Goal: Book appointment/travel/reservation

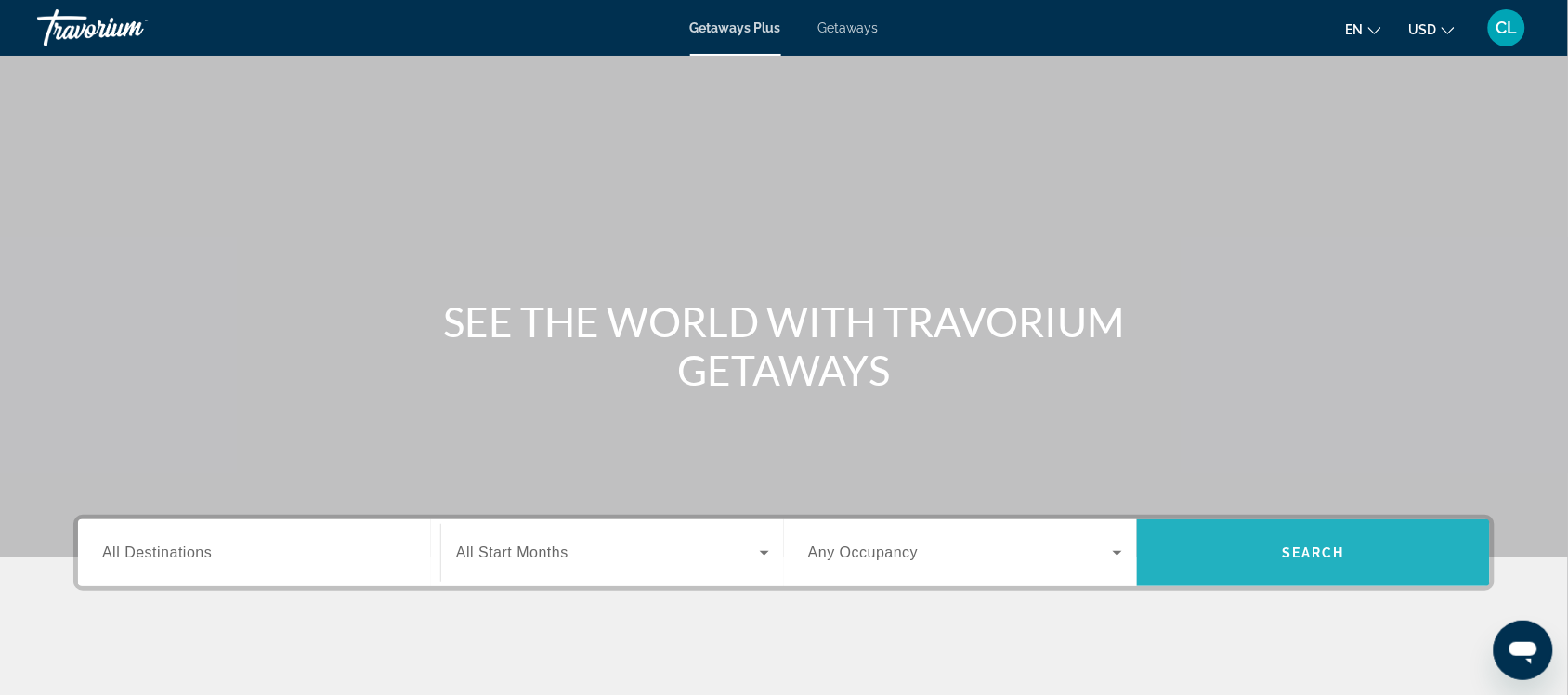
click at [1271, 549] on span "Search widget" at bounding box center [1313, 553] width 353 height 45
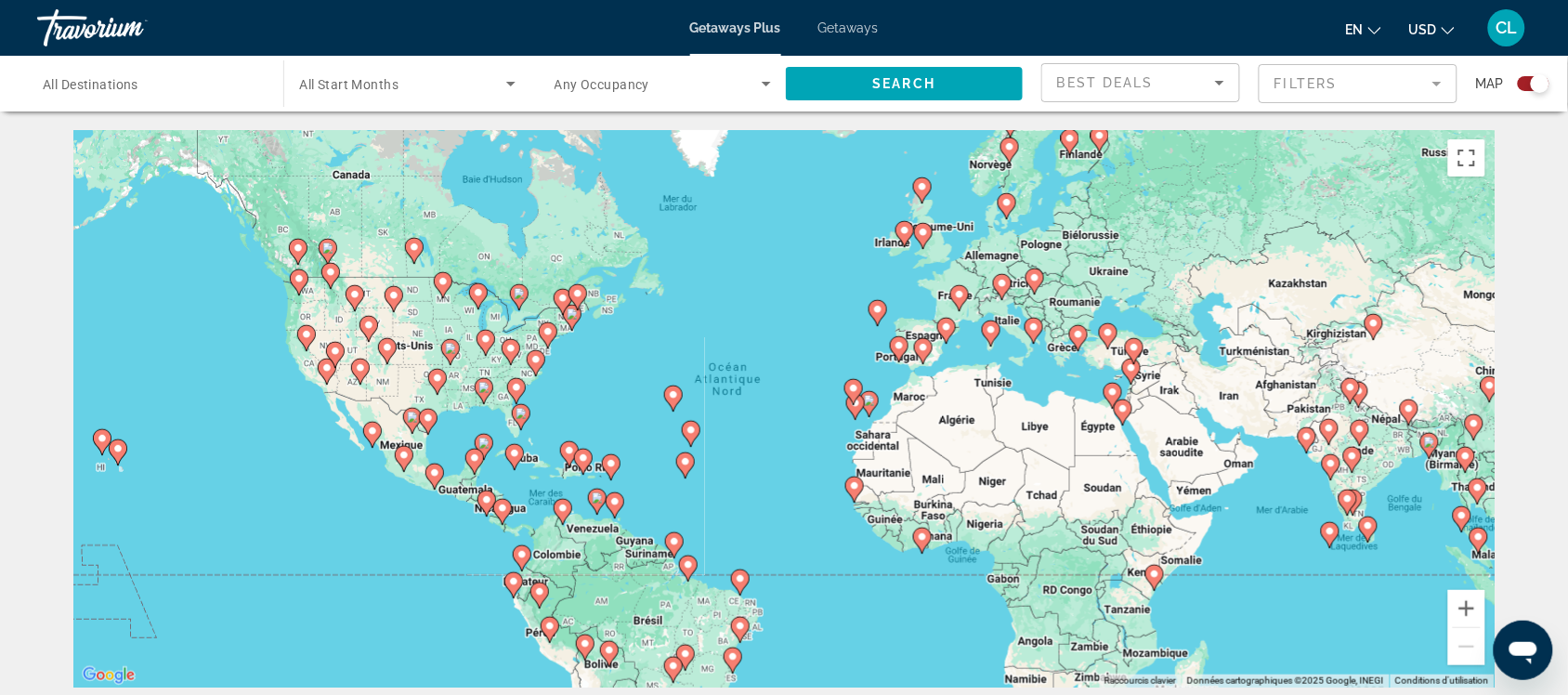
click at [476, 444] on icon "Main content" at bounding box center [484, 447] width 19 height 26
type input "**********"
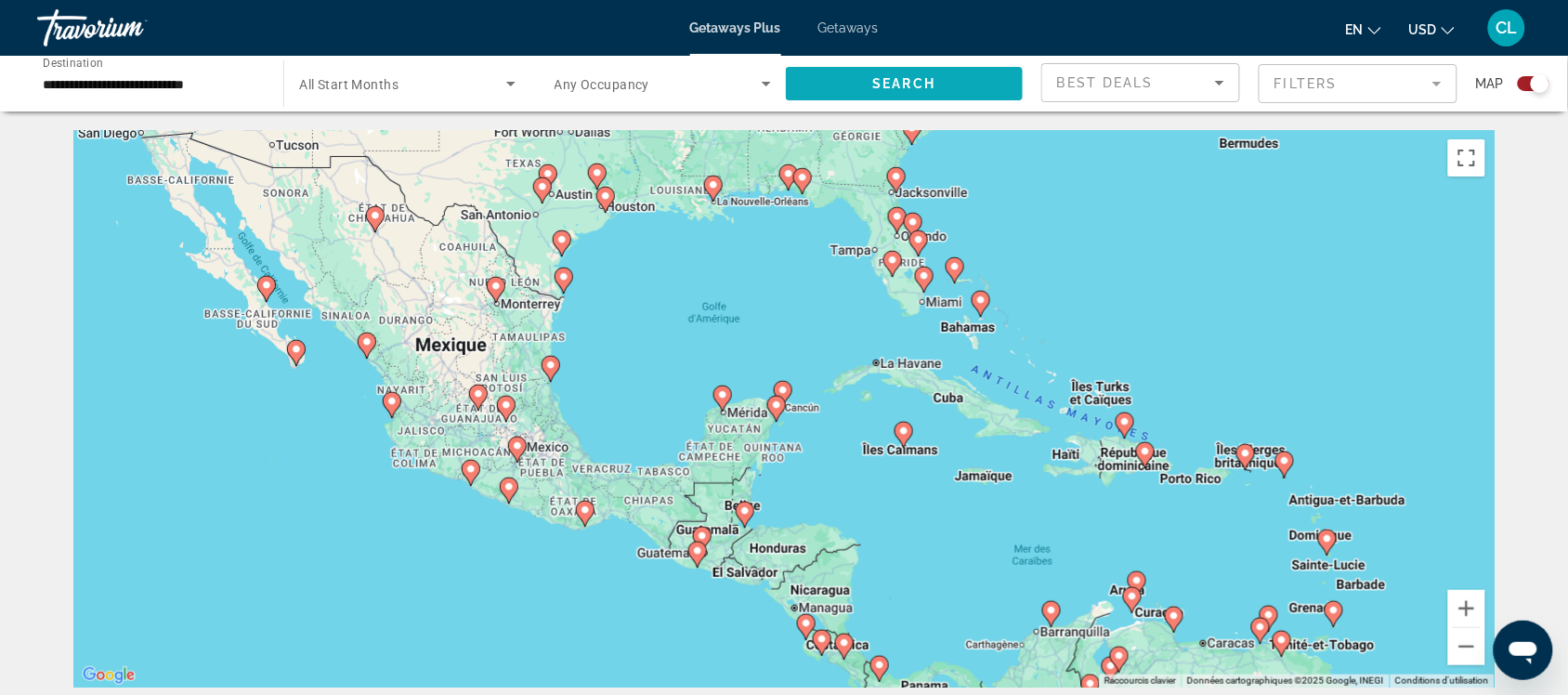
click at [939, 80] on span "Search widget" at bounding box center [903, 83] width 237 height 45
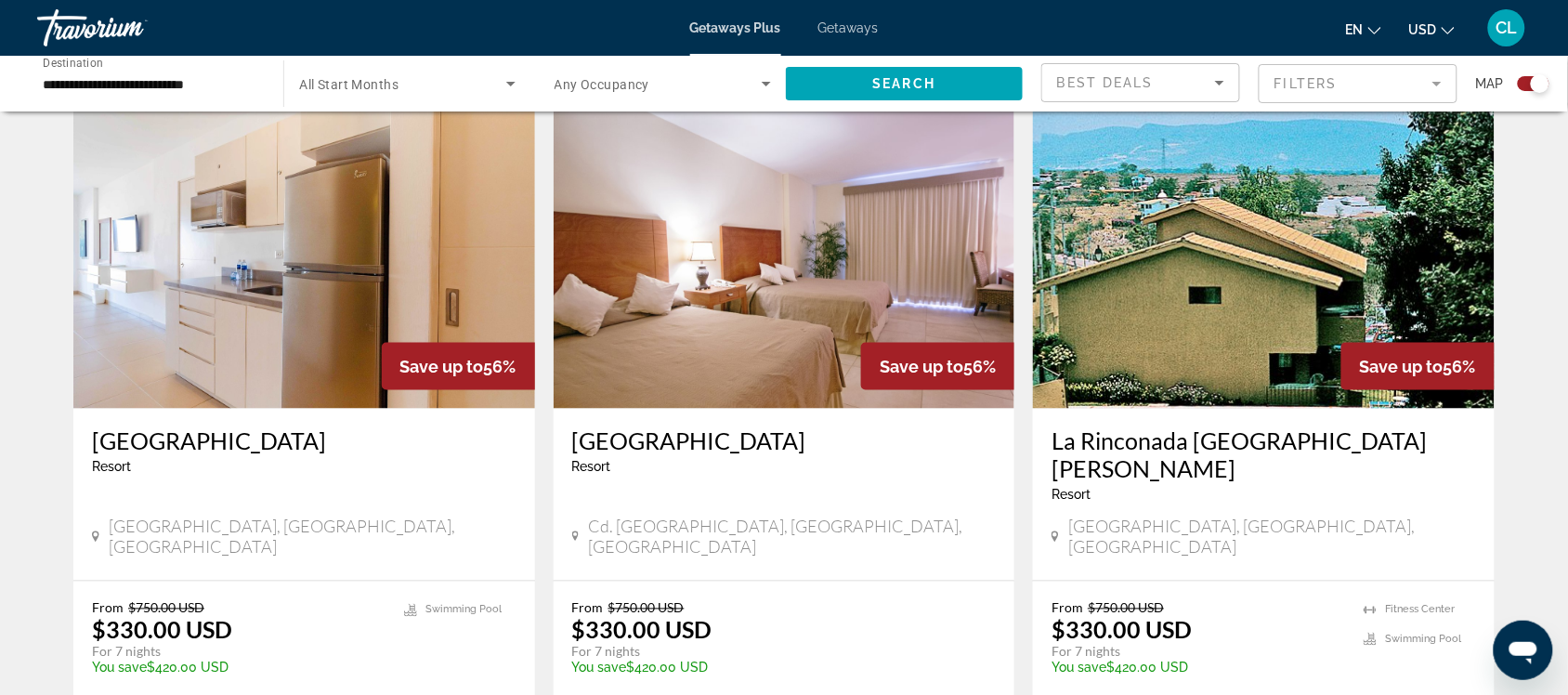
scroll to position [697, 0]
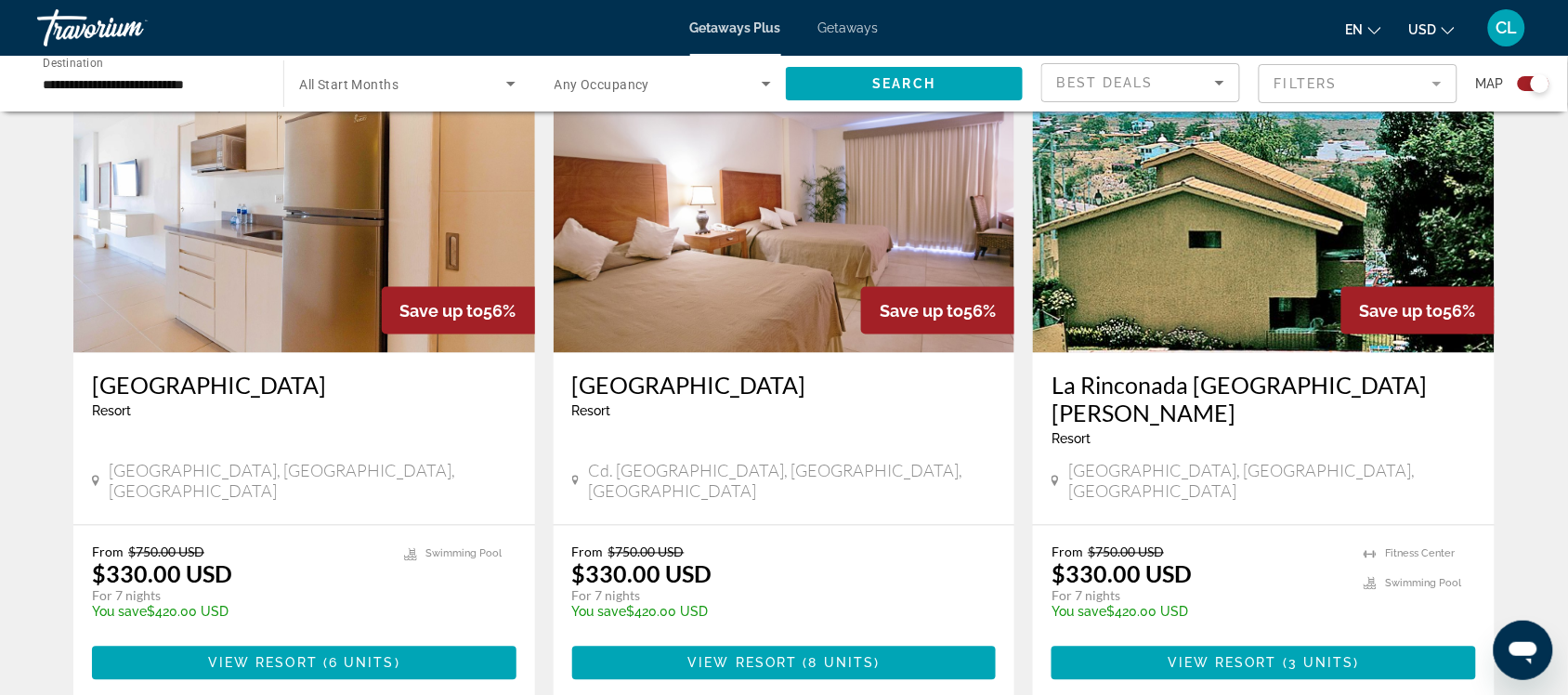
click at [1424, 28] on span "USD" at bounding box center [1423, 29] width 28 height 15
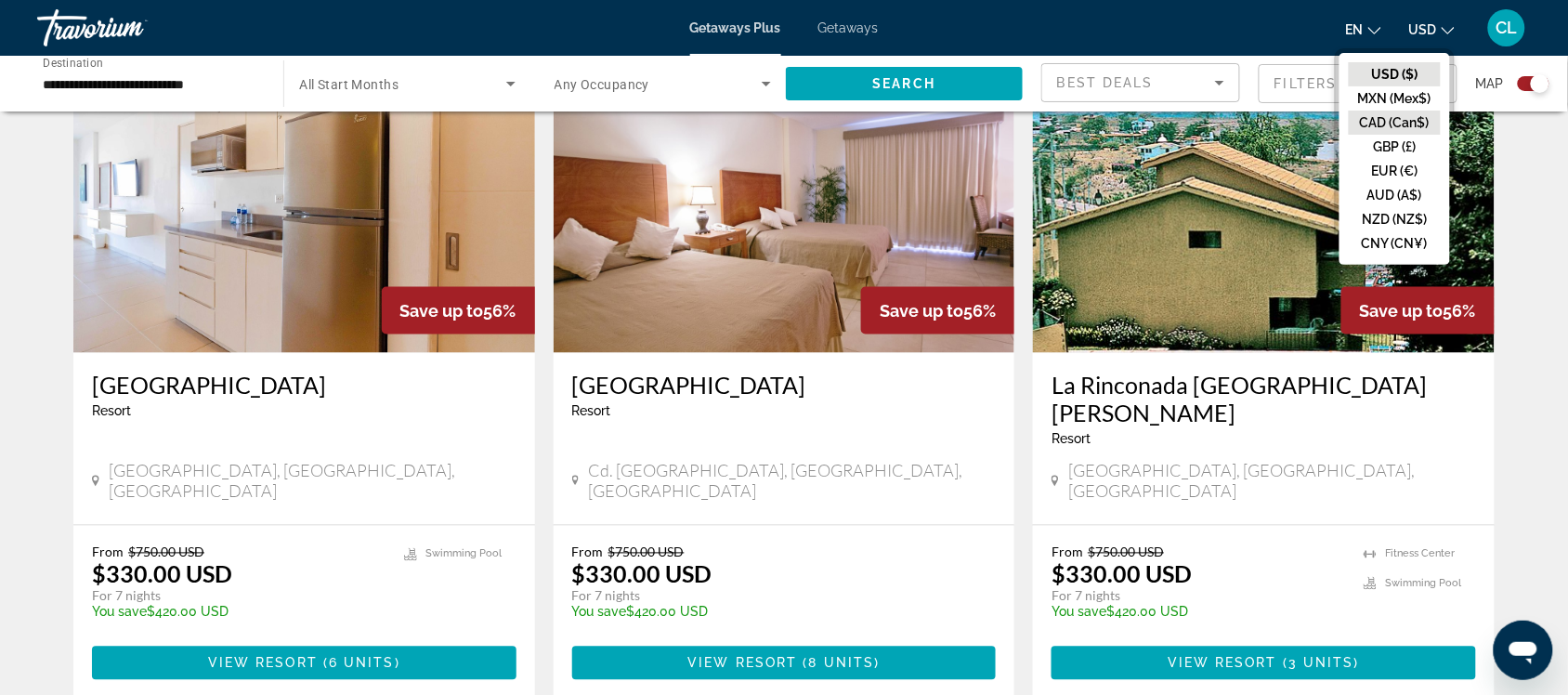
click at [1372, 119] on button "CAD (Can$)" at bounding box center [1395, 123] width 92 height 24
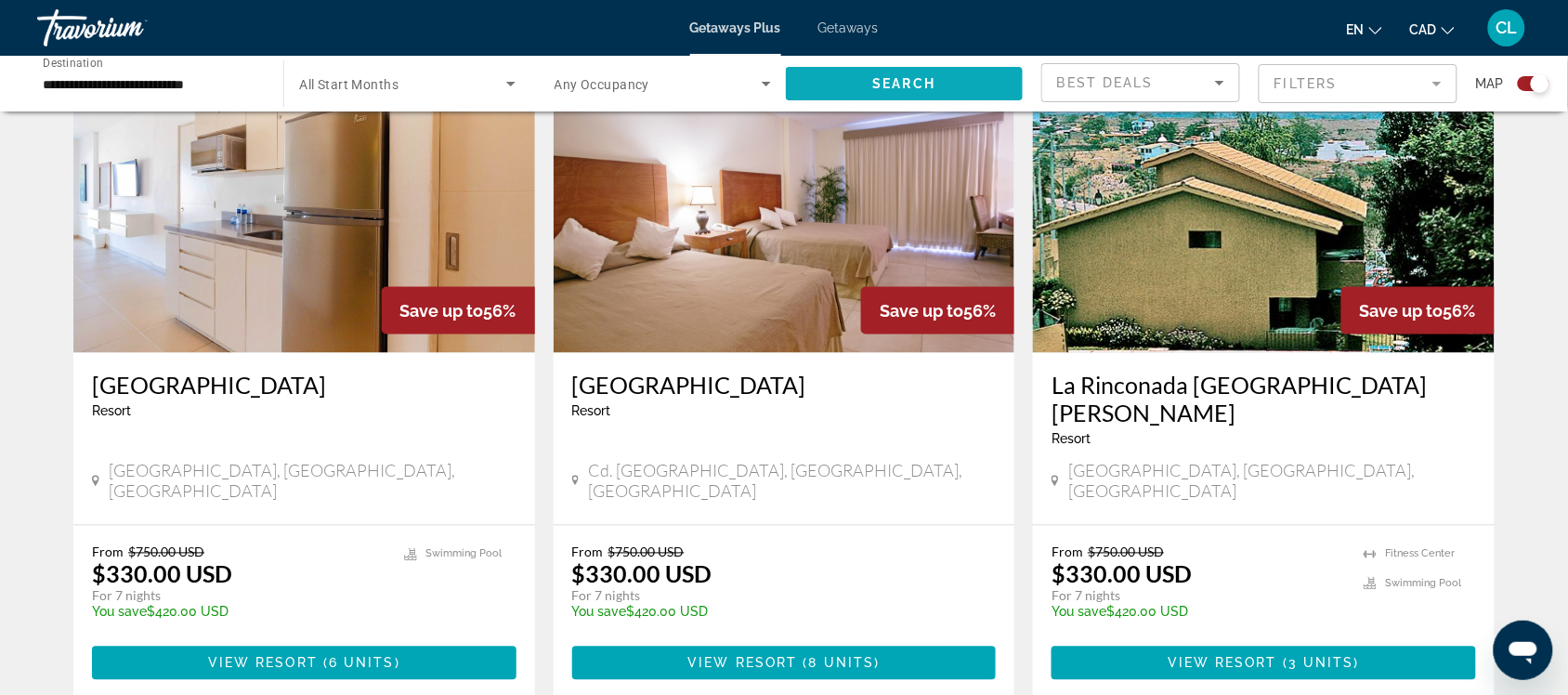
click at [877, 77] on span "Search" at bounding box center [904, 83] width 63 height 15
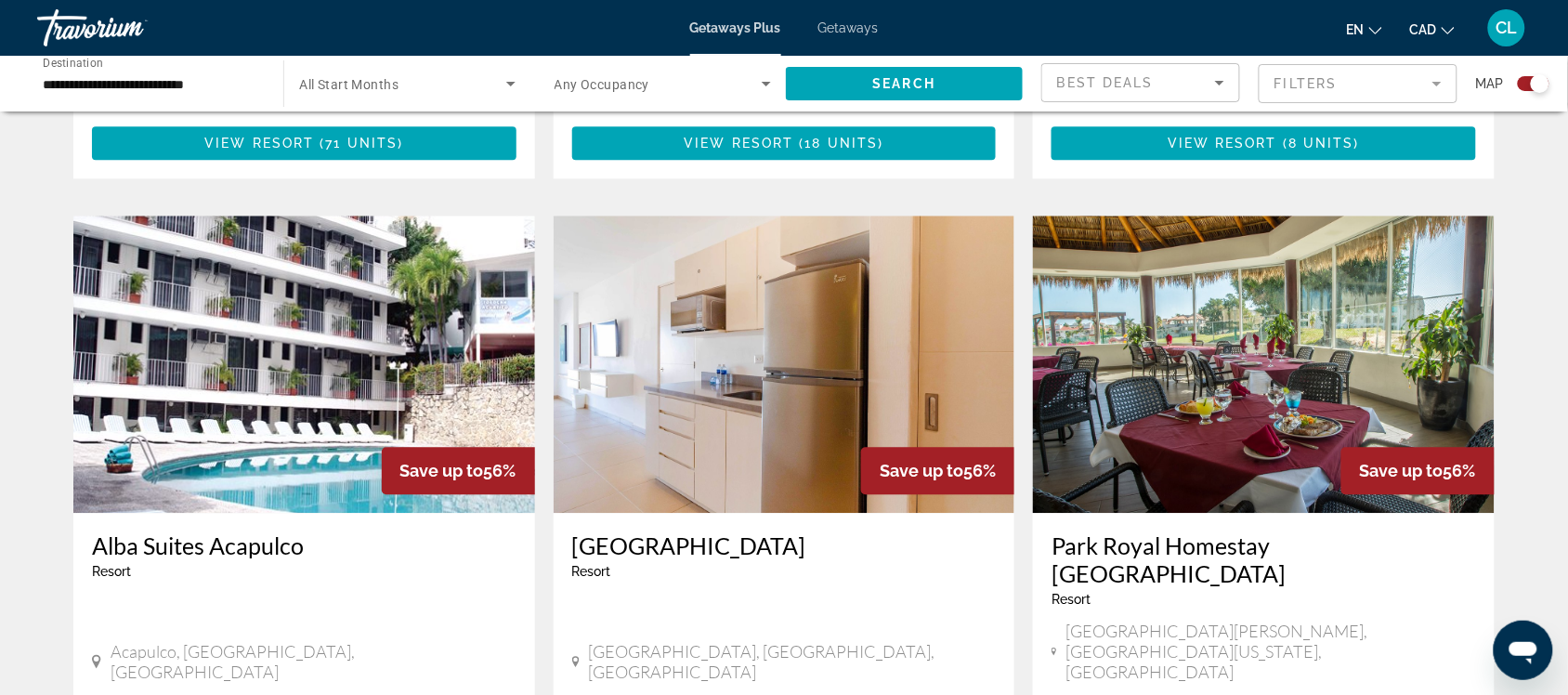
scroll to position [1278, 0]
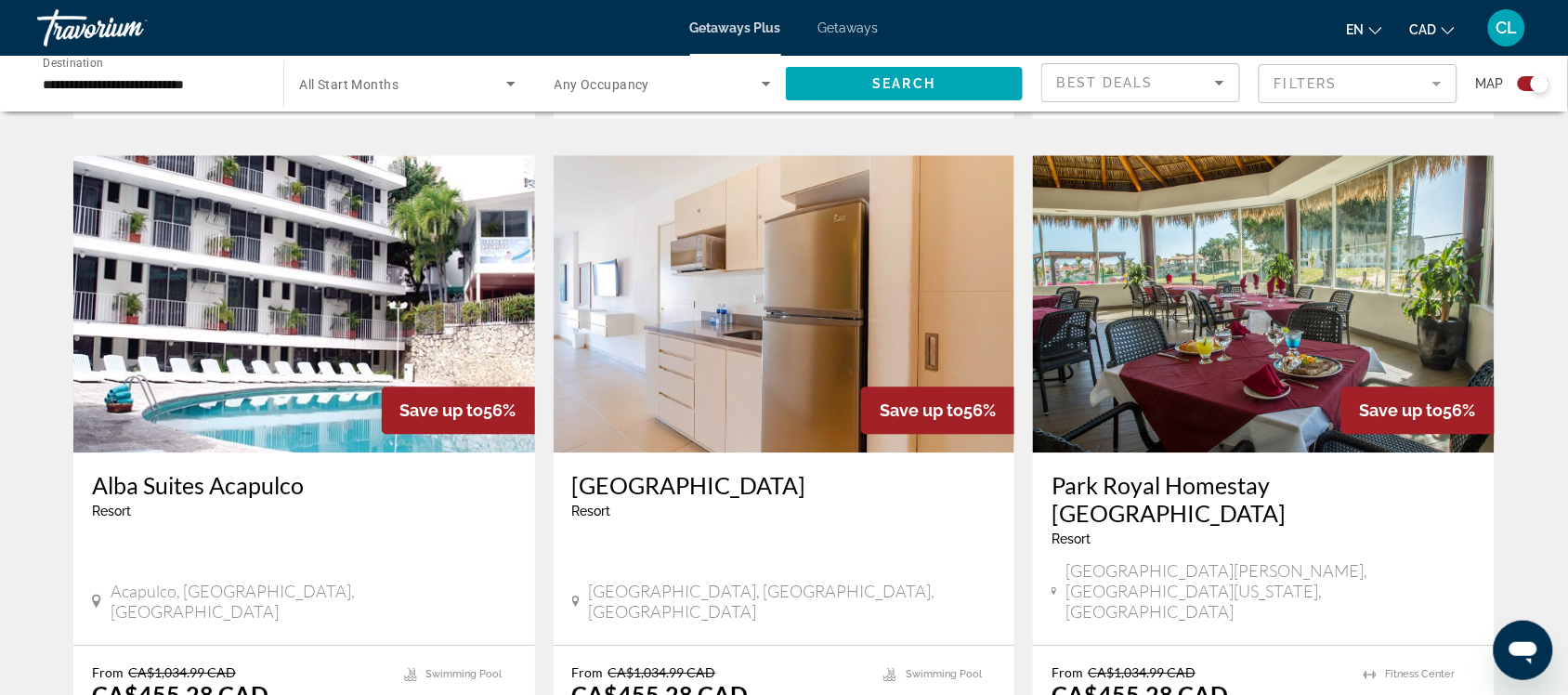
click at [169, 322] on img "Main content" at bounding box center [304, 303] width 462 height 297
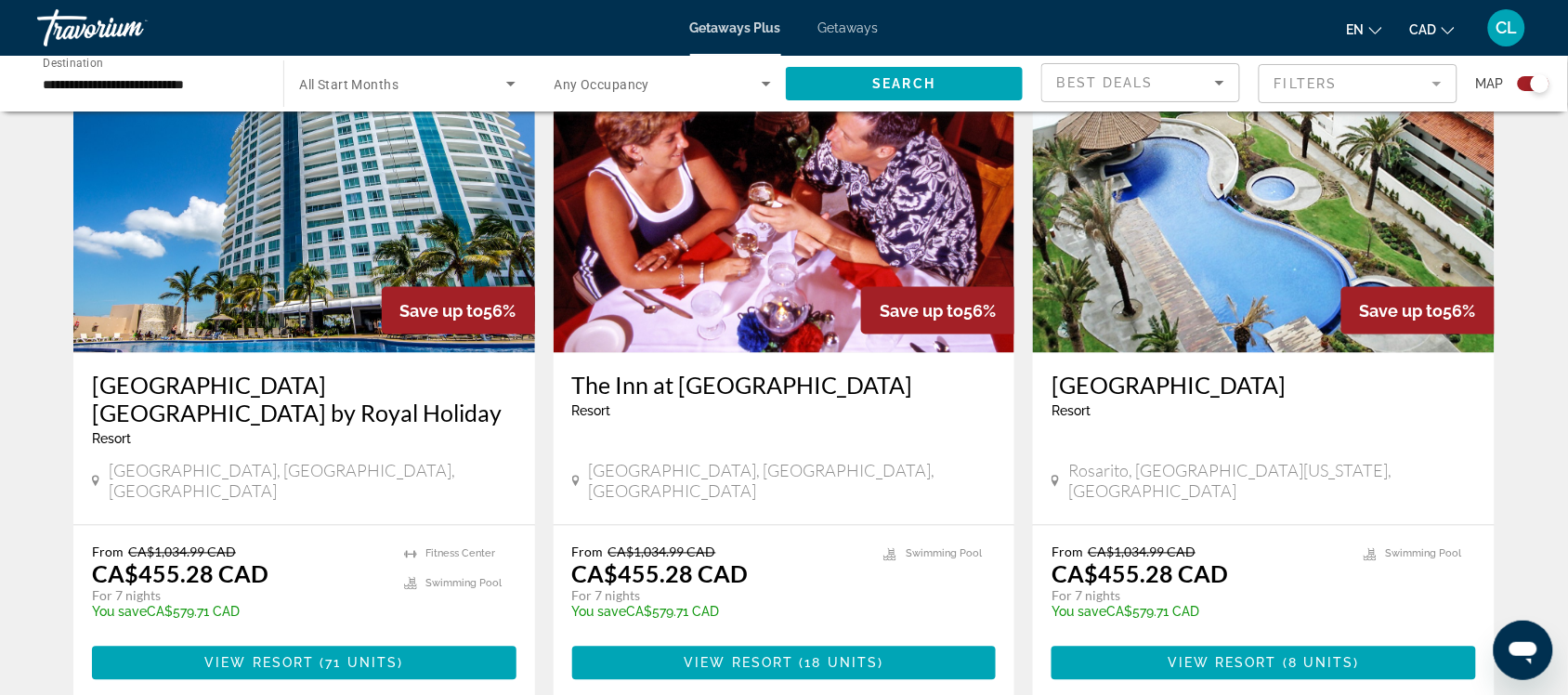
scroll to position [813, 0]
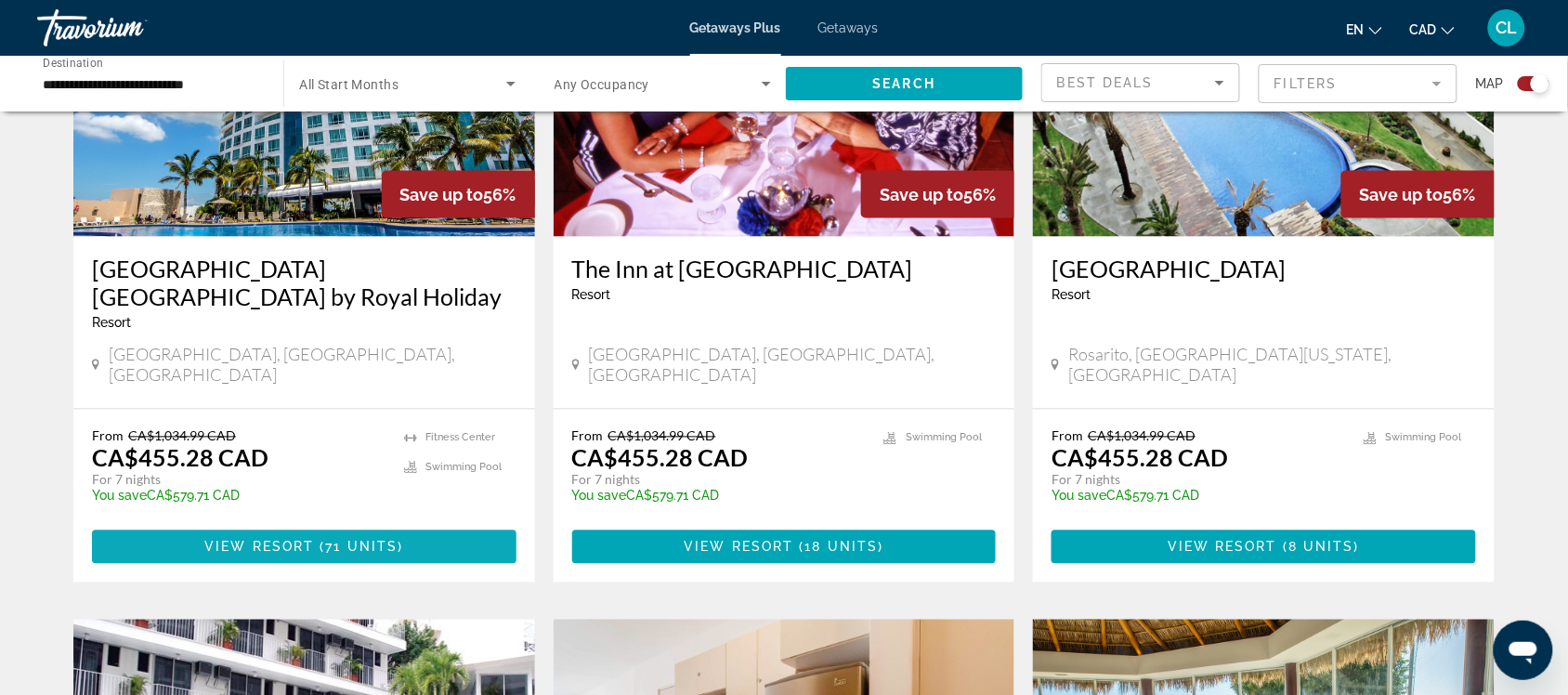
click at [253, 525] on span "Main content" at bounding box center [304, 547] width 425 height 45
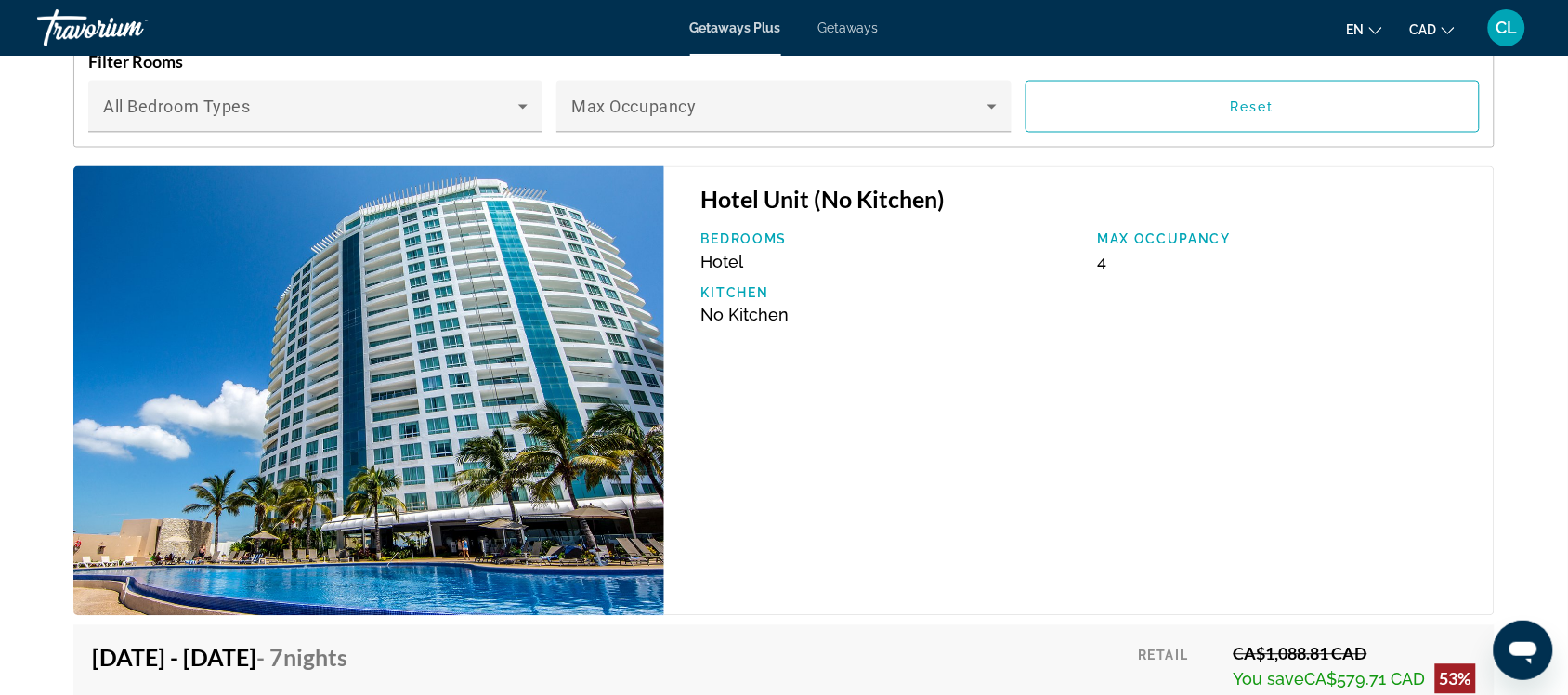
scroll to position [2905, 0]
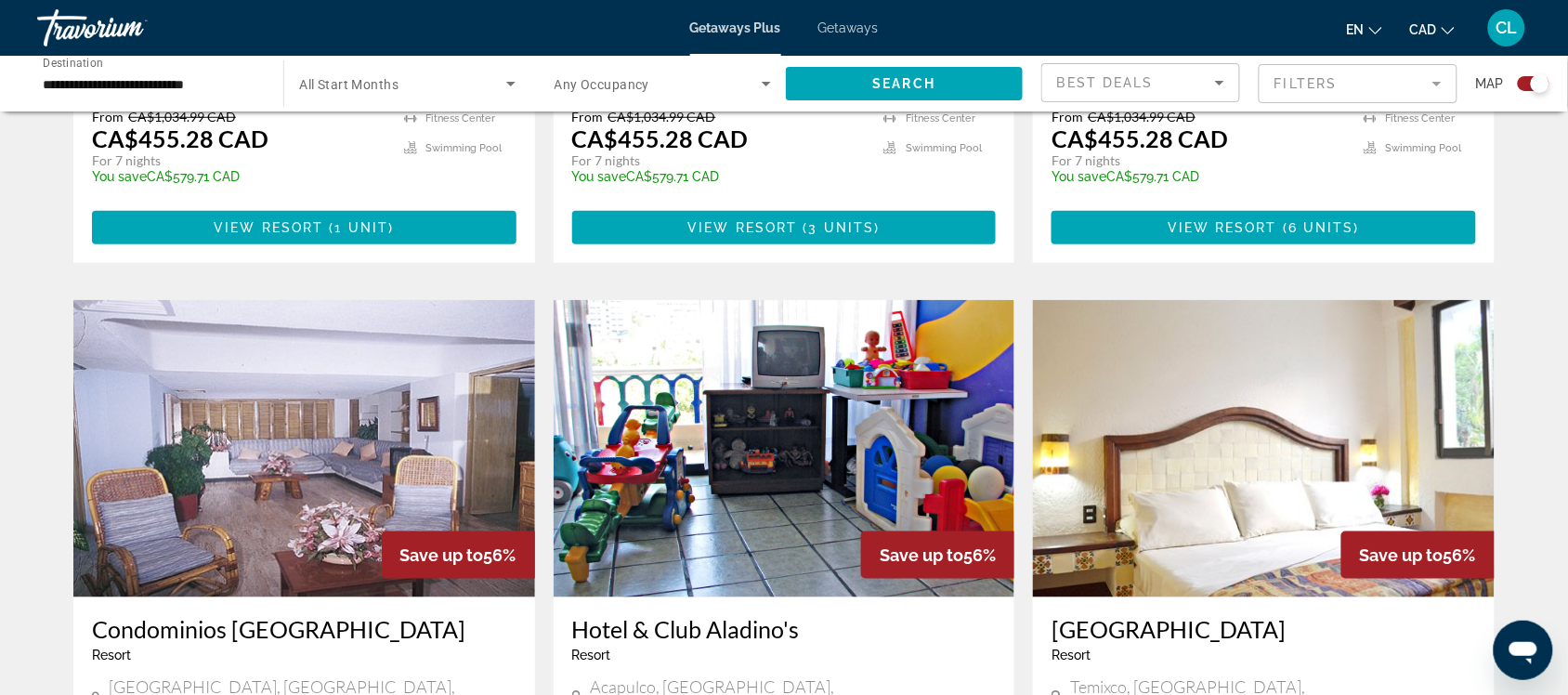
scroll to position [2556, 0]
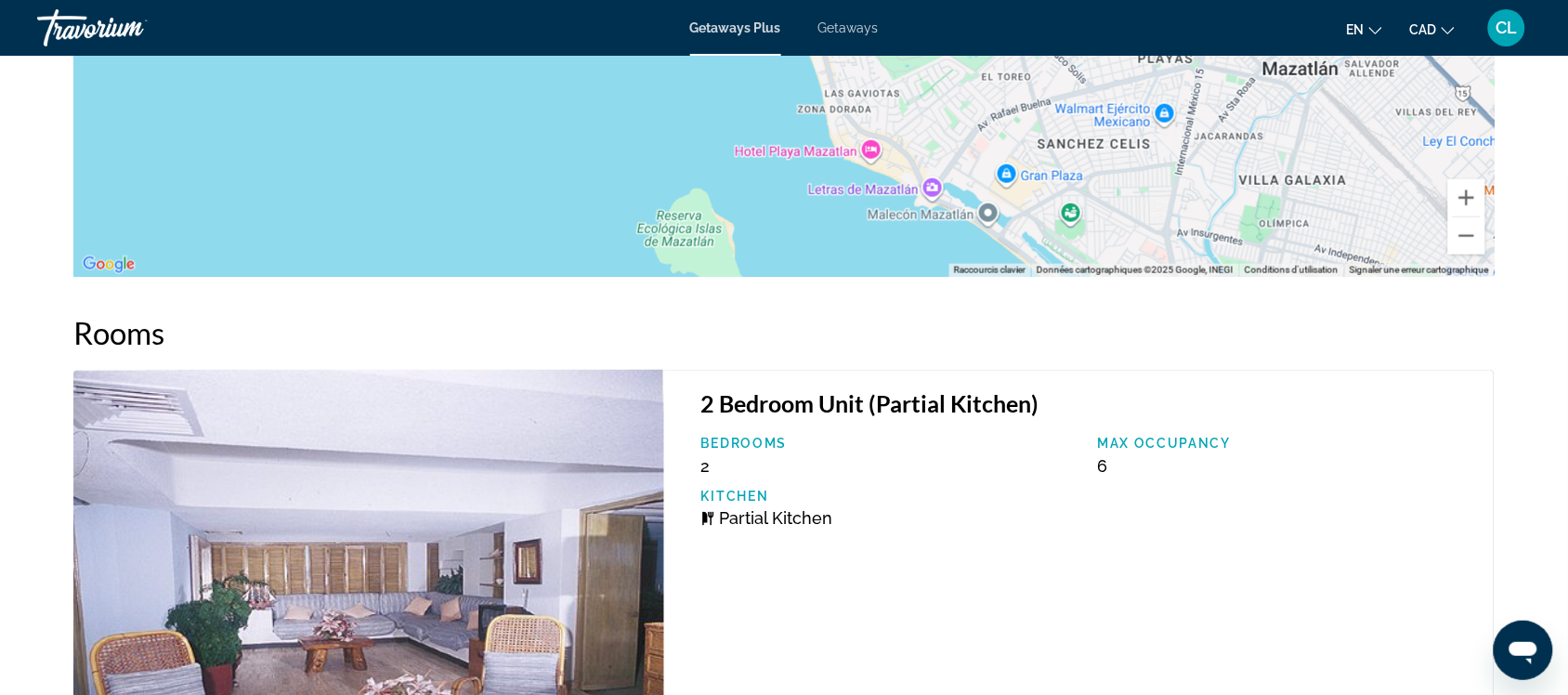
scroll to position [2635, 0]
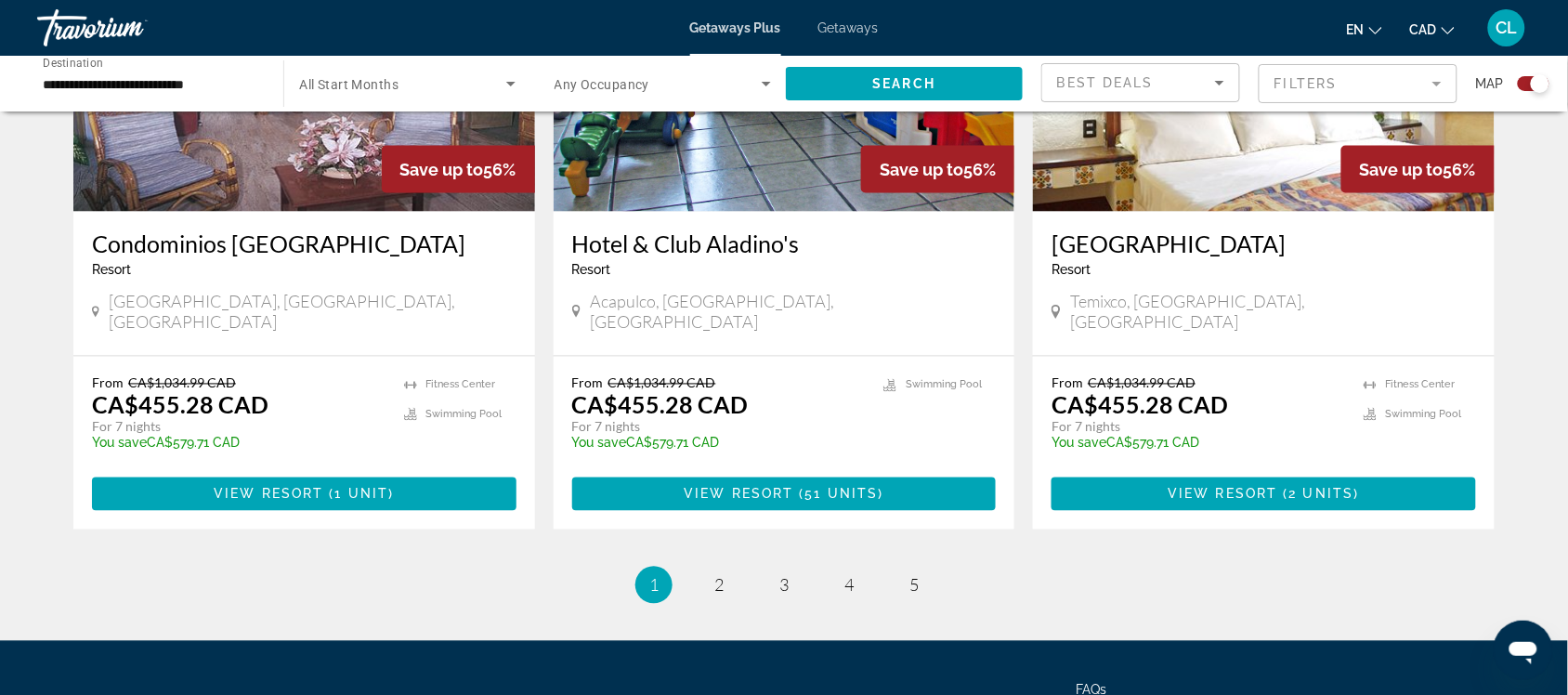
scroll to position [2905, 0]
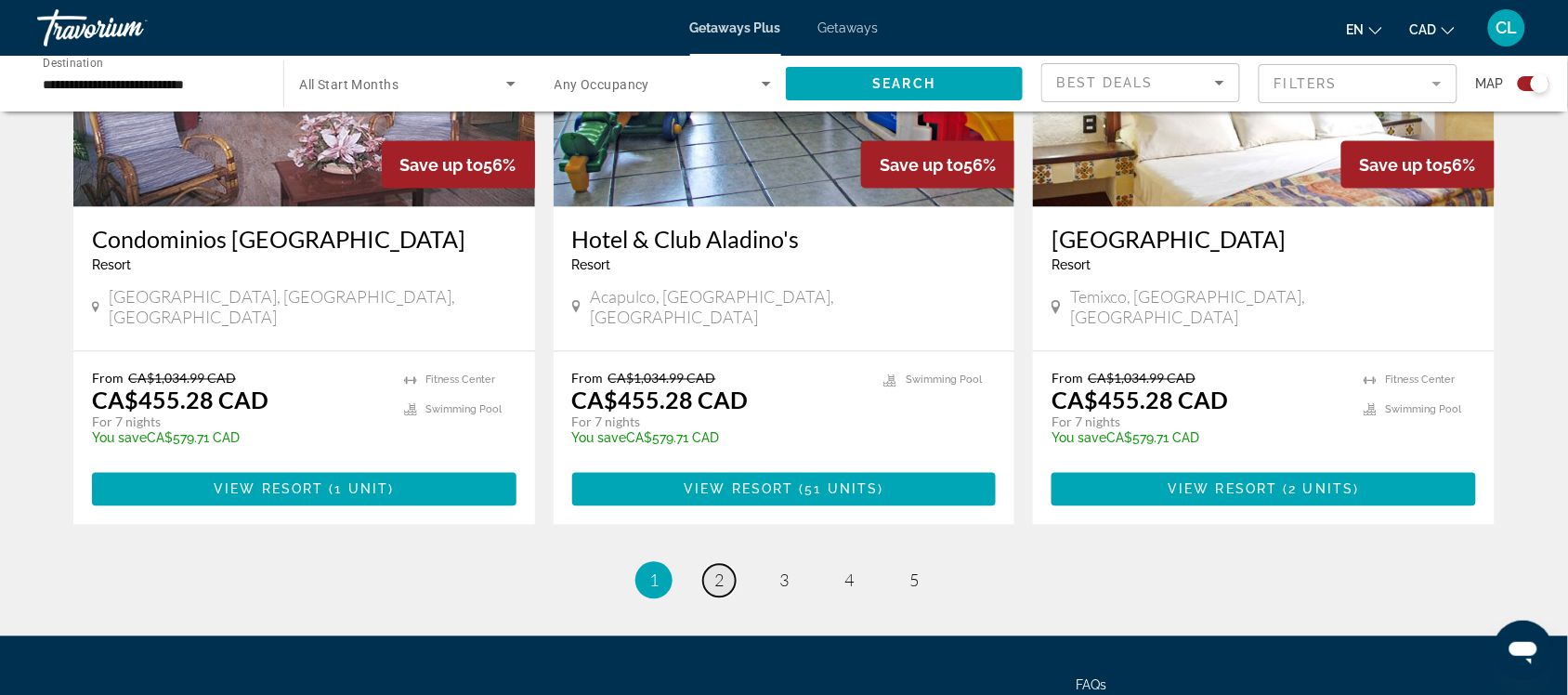
click at [718, 571] on span "2" at bounding box center [719, 581] width 9 height 20
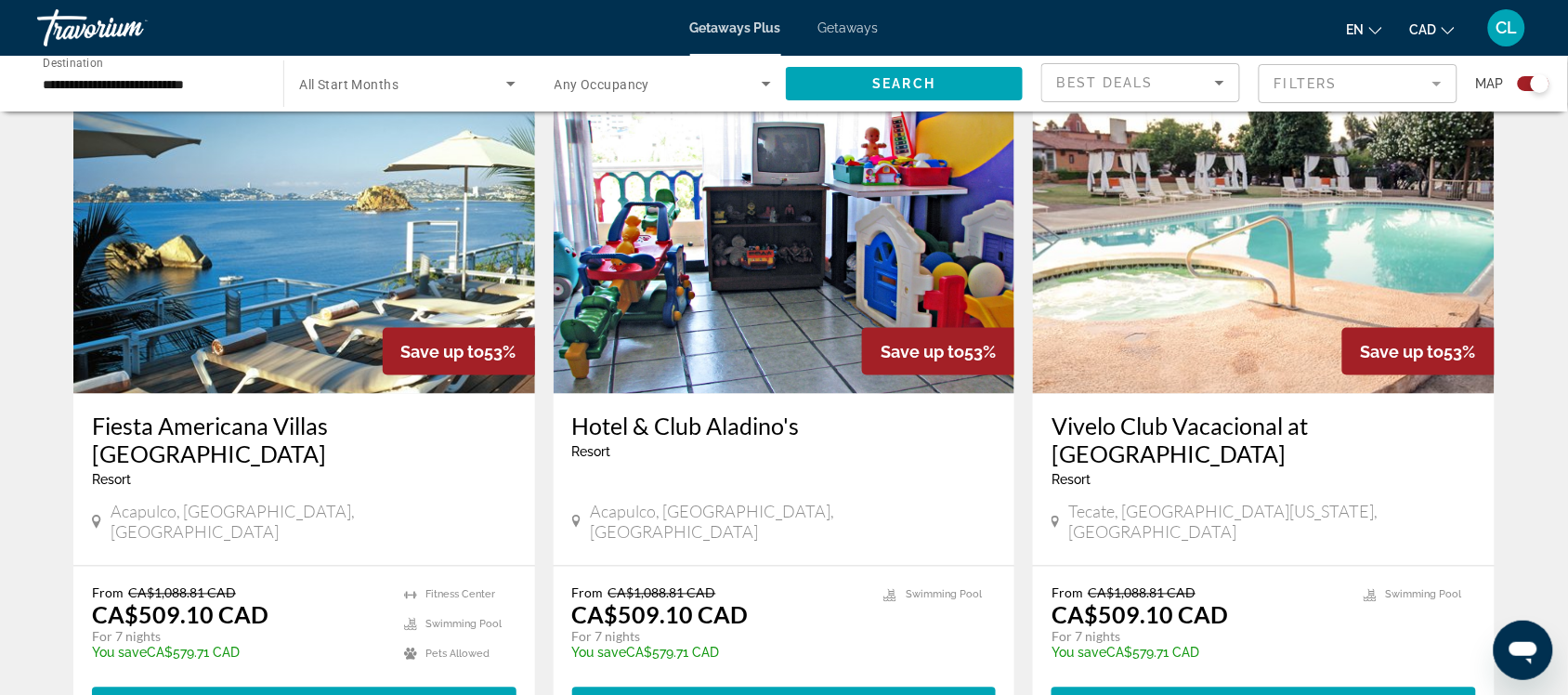
scroll to position [697, 0]
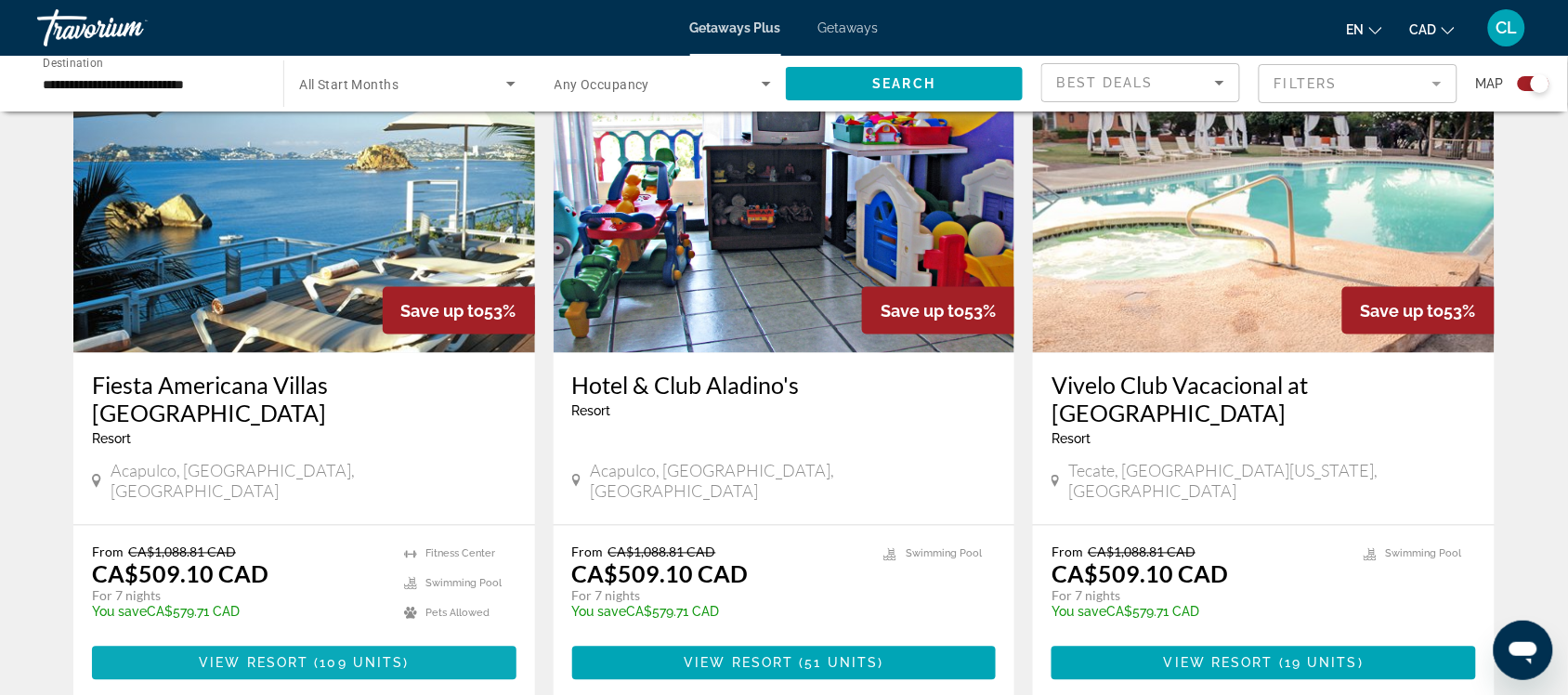
click at [233, 656] on span "View Resort" at bounding box center [254, 663] width 110 height 15
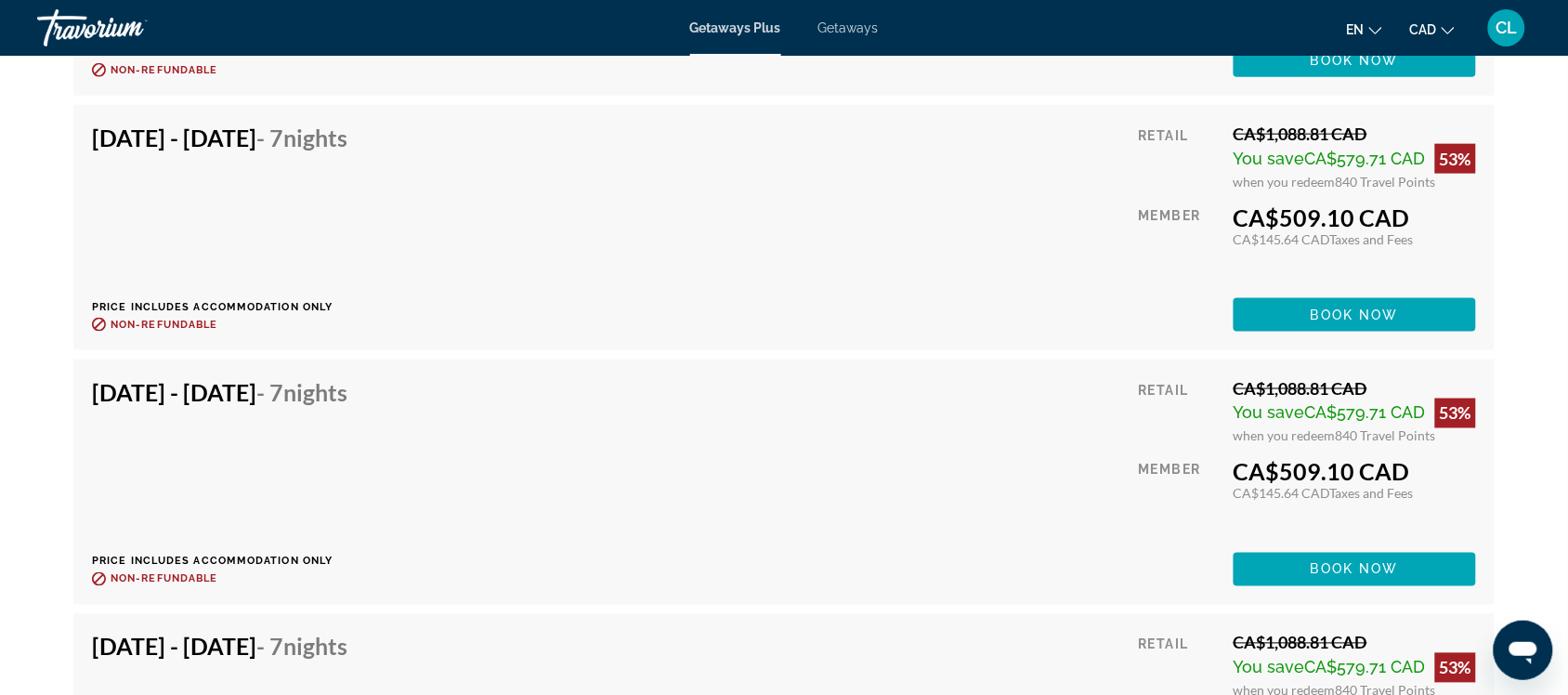
scroll to position [4764, 0]
